Goal: Transaction & Acquisition: Purchase product/service

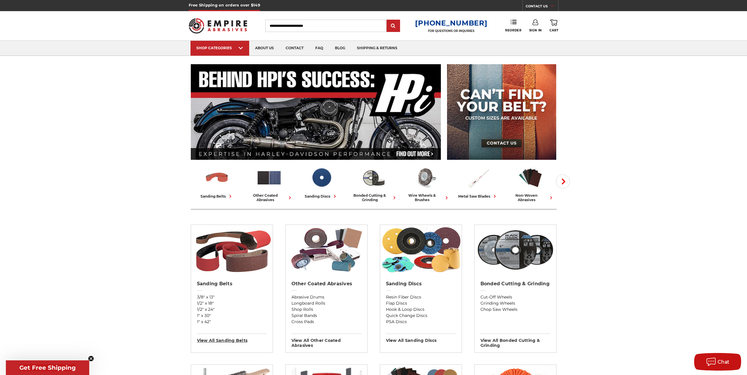
click at [222, 342] on h3 "View All sanding belts" at bounding box center [232, 338] width 70 height 9
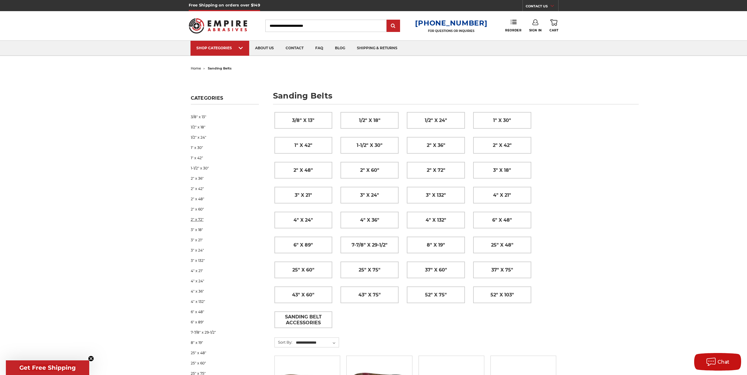
click at [196, 220] on link "2" x 72"" at bounding box center [225, 220] width 68 height 10
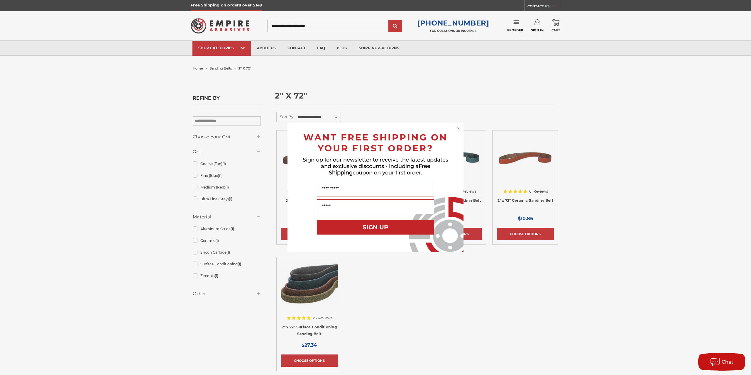
click at [459, 127] on circle "Close dialog" at bounding box center [459, 129] width 6 height 6
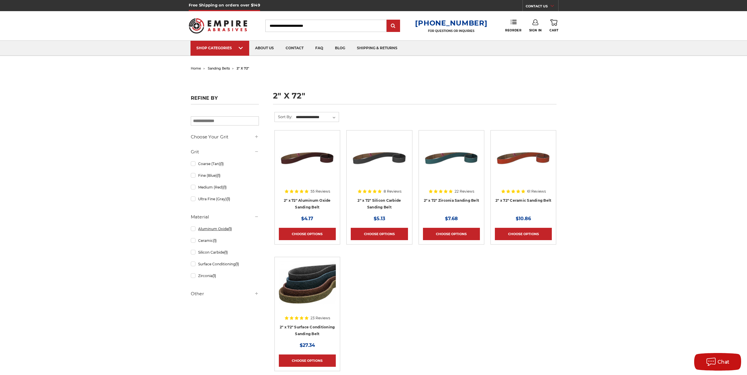
click at [193, 231] on link "Aluminum Oxide (1)" at bounding box center [225, 229] width 68 height 10
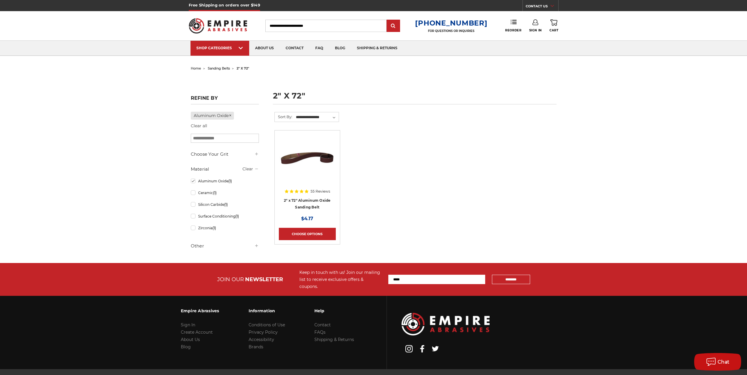
click at [325, 163] on img at bounding box center [307, 158] width 57 height 47
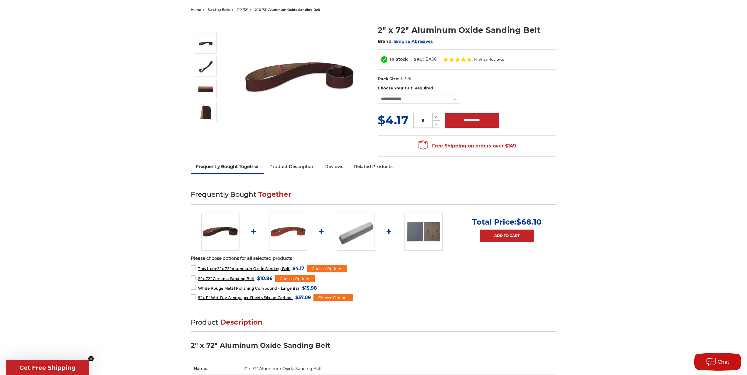
click at [298, 165] on link "Product Description" at bounding box center [292, 166] width 56 height 13
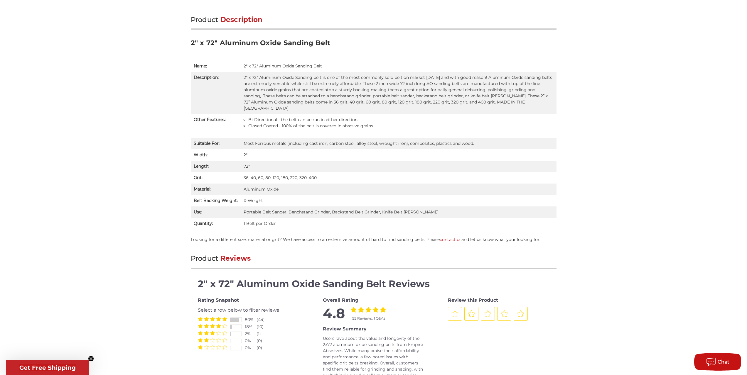
scroll to position [371, 0]
